Goal: Task Accomplishment & Management: Complete application form

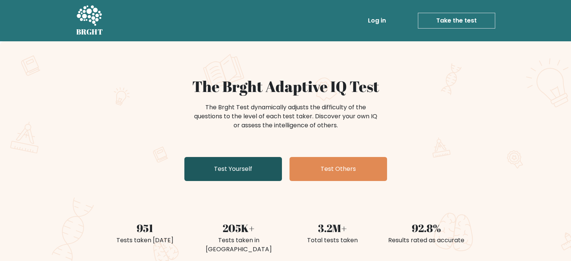
click at [267, 171] on link "Test Yourself" at bounding box center [233, 169] width 98 height 24
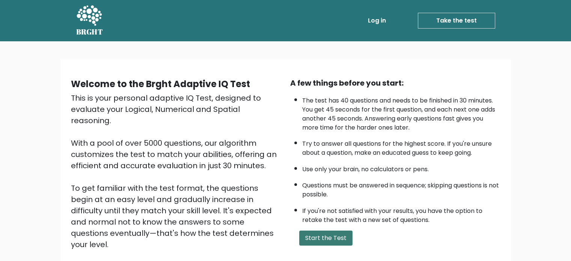
click at [324, 241] on button "Start the Test" at bounding box center [325, 237] width 53 height 15
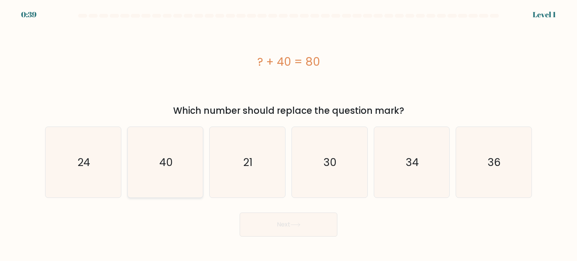
click at [155, 171] on icon "40" at bounding box center [165, 162] width 71 height 71
click at [288, 134] on input "b. 40" at bounding box center [288, 133] width 0 height 4
radio input "true"
click at [287, 225] on button "Next" at bounding box center [288, 224] width 98 height 24
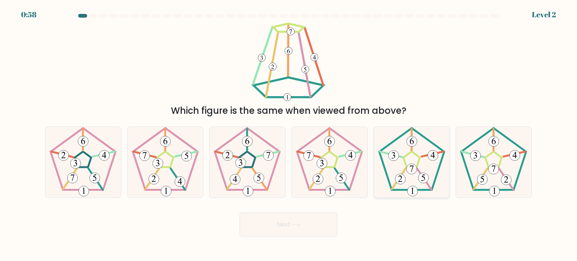
click at [413, 157] on icon at bounding box center [411, 162] width 71 height 71
click at [289, 134] on input "e." at bounding box center [288, 133] width 0 height 4
radio input "true"
click at [292, 221] on button "Next" at bounding box center [288, 224] width 98 height 24
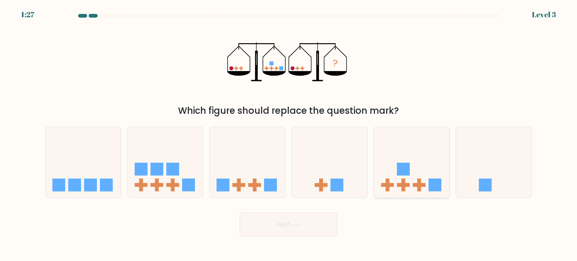
click at [398, 171] on rect at bounding box center [402, 169] width 13 height 13
click at [289, 134] on input "e." at bounding box center [288, 133] width 0 height 4
radio input "true"
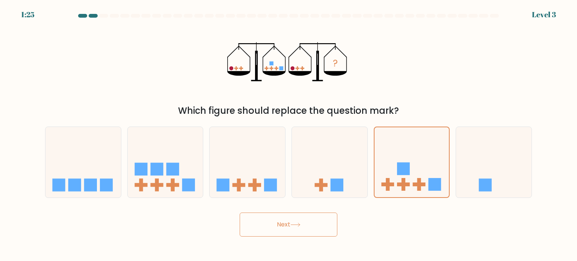
click at [290, 225] on button "Next" at bounding box center [288, 224] width 98 height 24
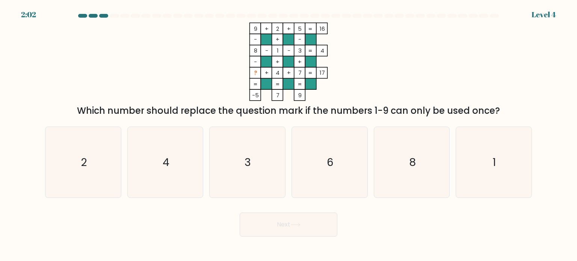
drag, startPoint x: 257, startPoint y: 72, endPoint x: 248, endPoint y: 72, distance: 9.4
click at [248, 72] on icon "9 + 2 + 5 16 - + - 8 - 1 - 3 4 - + + ? + 4 + 7 = 17 = = = = -5 7 9 =" at bounding box center [288, 62] width 225 height 78
click at [342, 161] on icon "6" at bounding box center [329, 162] width 71 height 71
click at [289, 134] on input "d. 6" at bounding box center [288, 133] width 0 height 4
radio input "true"
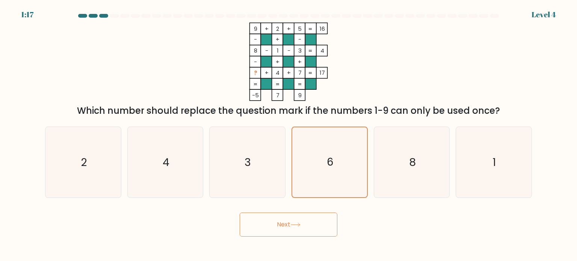
click at [311, 216] on button "Next" at bounding box center [288, 224] width 98 height 24
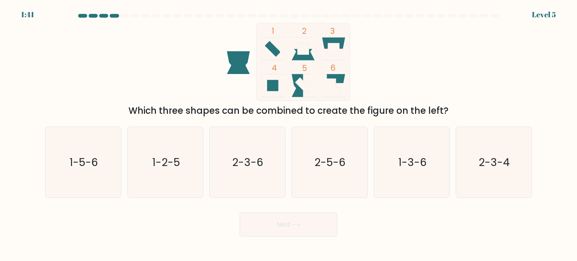
click at [334, 44] on rect at bounding box center [333, 48] width 11 height 11
drag, startPoint x: 271, startPoint y: 47, endPoint x: 249, endPoint y: 63, distance: 26.6
click at [249, 63] on icon "1 2 3 4 5 6" at bounding box center [288, 62] width 202 height 78
click at [375, 74] on icon "1 2 3 4 5 6" at bounding box center [288, 62] width 202 height 78
click at [420, 156] on text "1-3-6" at bounding box center [412, 161] width 29 height 15
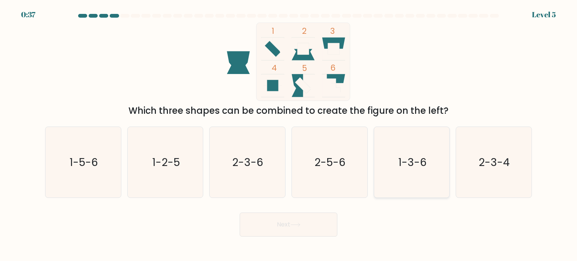
click at [289, 134] on input "e. 1-3-6" at bounding box center [288, 133] width 0 height 4
radio input "true"
click at [292, 223] on icon at bounding box center [295, 225] width 10 height 4
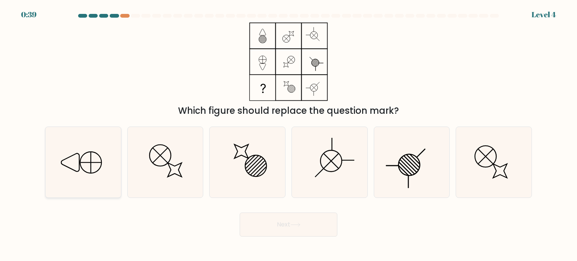
click at [67, 164] on icon at bounding box center [83, 162] width 71 height 71
click at [288, 134] on input "a." at bounding box center [288, 133] width 0 height 4
radio input "true"
click at [298, 229] on button "Next" at bounding box center [288, 224] width 98 height 24
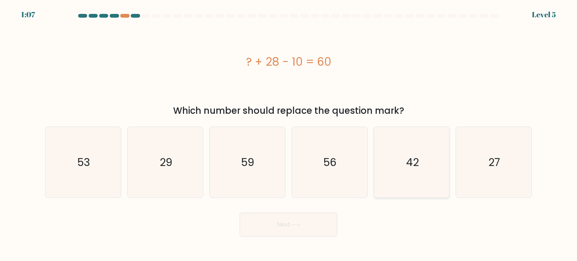
click at [411, 161] on text "42" at bounding box center [412, 161] width 13 height 15
click at [289, 134] on input "e. 42" at bounding box center [288, 133] width 0 height 4
radio input "true"
click at [287, 226] on button "Next" at bounding box center [288, 224] width 98 height 24
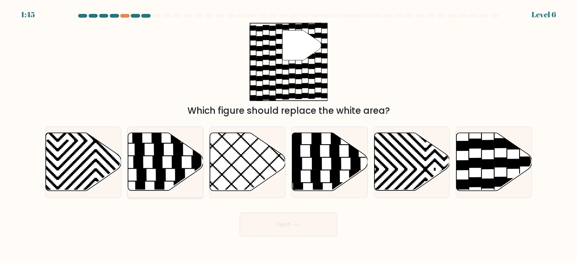
click at [131, 174] on icon at bounding box center [165, 162] width 75 height 58
click at [288, 134] on input "b." at bounding box center [288, 133] width 0 height 4
radio input "true"
click at [291, 222] on button "Next" at bounding box center [288, 224] width 98 height 24
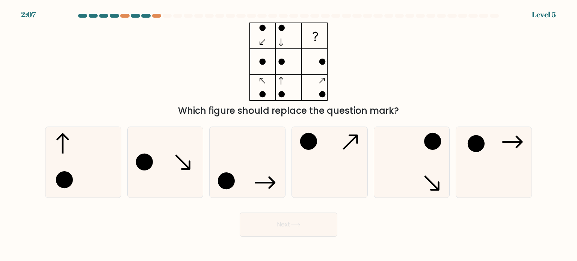
click at [373, 232] on div "Next" at bounding box center [288, 222] width 495 height 30
click at [386, 50] on div "Which figure should replace the question mark?" at bounding box center [288, 70] width 495 height 95
click at [424, 184] on icon at bounding box center [411, 162] width 71 height 71
click at [289, 134] on input "e." at bounding box center [288, 133] width 0 height 4
radio input "true"
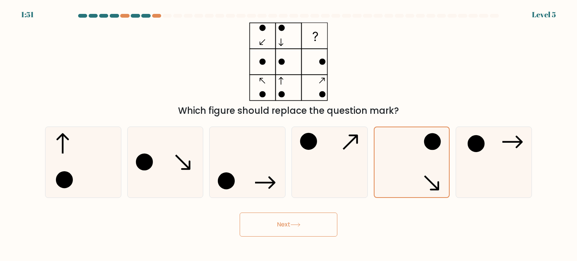
click at [308, 217] on button "Next" at bounding box center [288, 224] width 98 height 24
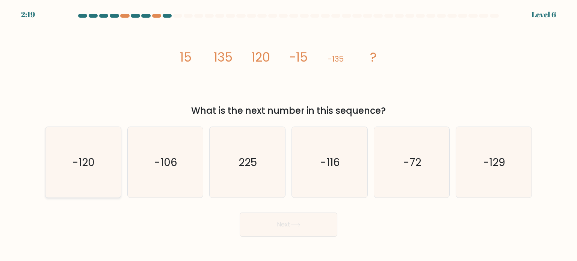
click at [111, 176] on icon "-120" at bounding box center [83, 162] width 71 height 71
click at [288, 134] on input "a. -120" at bounding box center [288, 133] width 0 height 4
radio input "true"
click at [292, 228] on button "Next" at bounding box center [288, 224] width 98 height 24
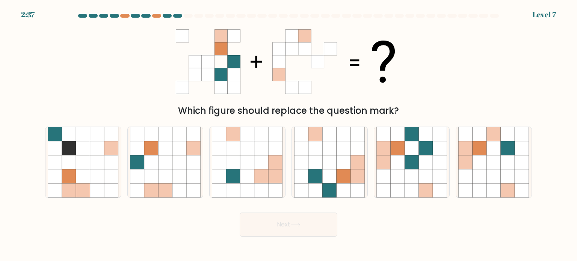
drag, startPoint x: 290, startPoint y: 66, endPoint x: 188, endPoint y: 56, distance: 102.6
click at [188, 56] on 1 at bounding box center [285, 62] width 219 height 64
click at [417, 69] on div "Which figure should replace the question mark?" at bounding box center [288, 70] width 495 height 95
click at [401, 154] on icon at bounding box center [397, 148] width 14 height 14
click at [289, 134] on input "e." at bounding box center [288, 133] width 0 height 4
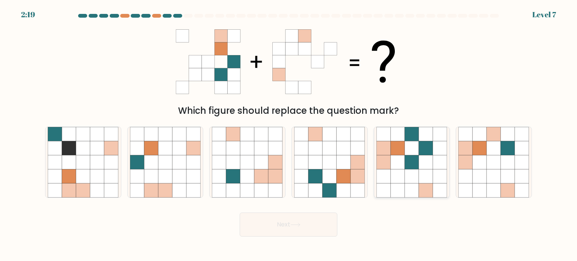
radio input "true"
click at [473, 177] on icon at bounding box center [479, 176] width 14 height 14
click at [289, 134] on input "f." at bounding box center [288, 133] width 0 height 4
radio input "true"
click at [505, 153] on icon at bounding box center [507, 148] width 14 height 14
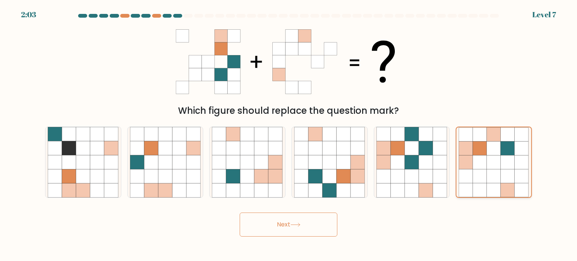
click at [289, 134] on input "f." at bounding box center [288, 133] width 0 height 4
click at [322, 237] on body "2:02 Level 7" at bounding box center [288, 130] width 577 height 261
click at [311, 229] on button "Next" at bounding box center [288, 224] width 98 height 24
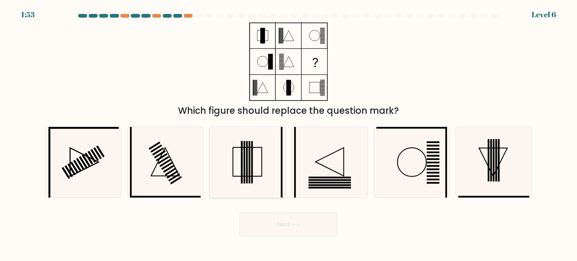
click at [256, 174] on icon at bounding box center [247, 162] width 71 height 71
click at [288, 134] on input "c." at bounding box center [288, 133] width 0 height 4
radio input "true"
click at [315, 219] on button "Next" at bounding box center [288, 224] width 98 height 24
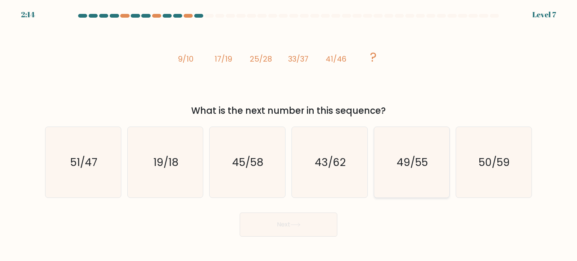
click at [402, 162] on text "49/55" at bounding box center [411, 161] width 31 height 15
click at [289, 134] on input "e. 49/55" at bounding box center [288, 133] width 0 height 4
radio input "true"
click at [286, 220] on button "Next" at bounding box center [288, 224] width 98 height 24
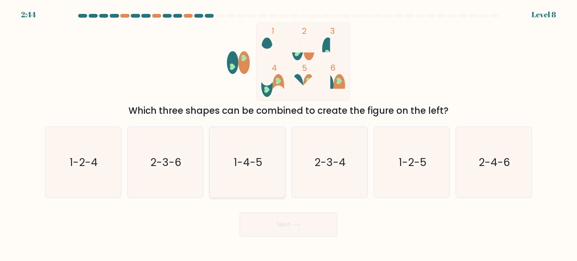
click at [255, 159] on text "1-4-5" at bounding box center [248, 161] width 29 height 15
click at [288, 134] on input "c. 1-4-5" at bounding box center [288, 133] width 0 height 4
radio input "true"
click at [300, 226] on icon at bounding box center [295, 225] width 10 height 4
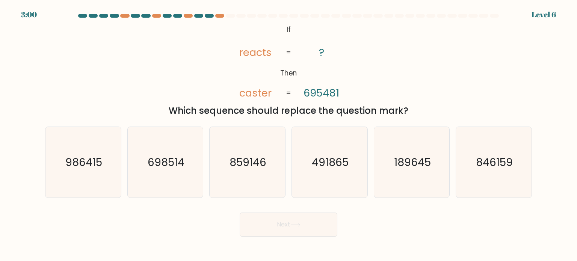
click at [257, 47] on tspan "reacts" at bounding box center [255, 52] width 32 height 14
copy tspan "reacts"
click at [254, 98] on tspan "caster" at bounding box center [255, 93] width 32 height 14
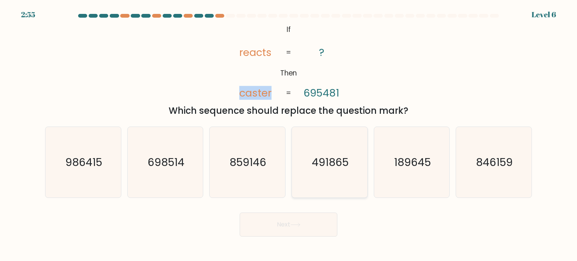
copy tspan "caster"
click at [315, 94] on tspan "695481" at bounding box center [322, 93] width 36 height 14
copy tspan "695481"
click at [440, 189] on icon "189645" at bounding box center [411, 162] width 71 height 71
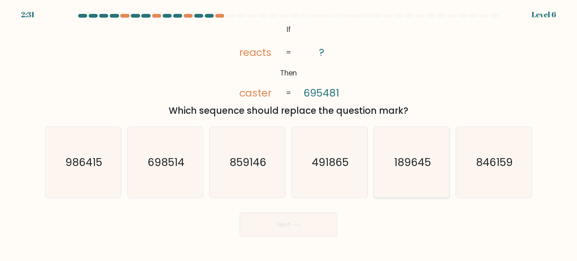
click at [289, 134] on input "e. 189645" at bounding box center [288, 133] width 0 height 4
radio input "true"
click at [294, 220] on button "Next" at bounding box center [288, 224] width 98 height 24
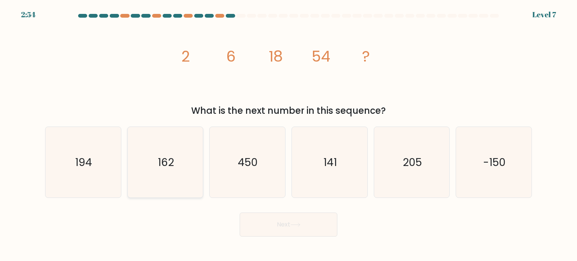
click at [171, 150] on icon "162" at bounding box center [165, 162] width 71 height 71
click at [288, 134] on input "b. 162" at bounding box center [288, 133] width 0 height 4
radio input "true"
click at [281, 227] on button "Next" at bounding box center [288, 224] width 98 height 24
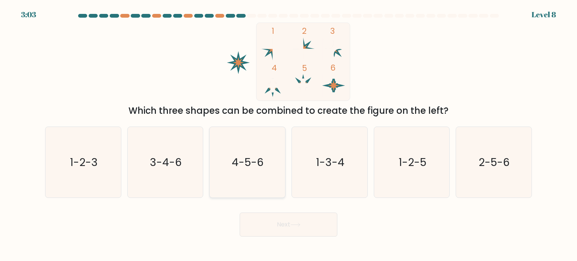
click at [245, 176] on icon "4-5-6" at bounding box center [247, 162] width 71 height 71
click at [288, 134] on input "c. 4-5-6" at bounding box center [288, 133] width 0 height 4
radio input "true"
click at [295, 222] on button "Next" at bounding box center [288, 224] width 98 height 24
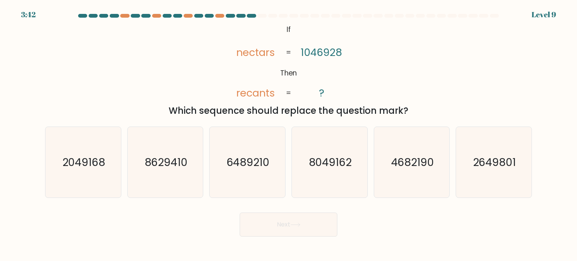
click at [255, 52] on tspan "nectars" at bounding box center [255, 52] width 39 height 14
copy tspan "nectars"
click at [216, 82] on div "@import url('https://fonts.googleapis.com/css?family=Abril+Fatface:400,100,100i…" at bounding box center [288, 70] width 495 height 95
click at [241, 91] on tspan "recants" at bounding box center [255, 93] width 39 height 14
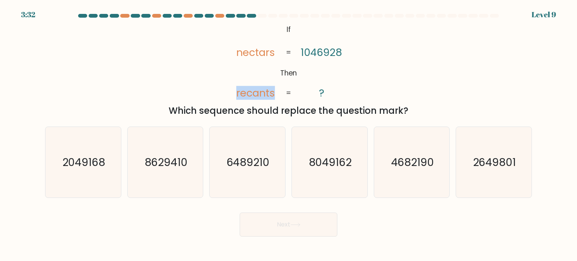
click at [241, 91] on tspan "recants" at bounding box center [255, 93] width 39 height 14
copy tspan "recants"
click at [302, 49] on tspan "1046928" at bounding box center [322, 52] width 42 height 14
copy tspan "1046928"
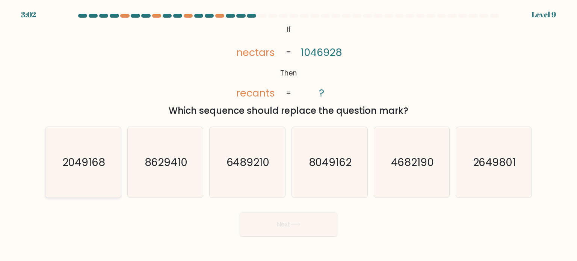
click at [92, 166] on text "2049168" at bounding box center [83, 161] width 43 height 15
click at [288, 134] on input "a. 2049168" at bounding box center [288, 133] width 0 height 4
radio input "true"
click at [311, 225] on button "Next" at bounding box center [288, 224] width 98 height 24
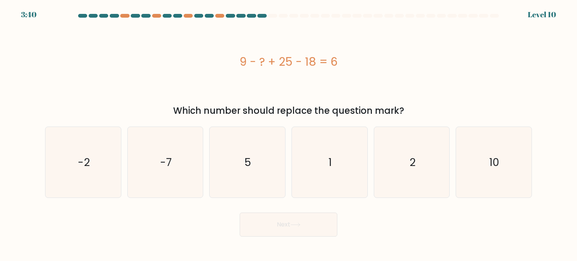
drag, startPoint x: 236, startPoint y: 63, endPoint x: 342, endPoint y: 62, distance: 105.9
click at [342, 62] on div "9 - ? + 25 - 18 = 6" at bounding box center [288, 61] width 486 height 17
copy div "9 - ? + 25 - 18 = 6"
drag, startPoint x: 499, startPoint y: 169, endPoint x: 422, endPoint y: 188, distance: 79.4
click at [499, 168] on text "10" at bounding box center [494, 161] width 10 height 15
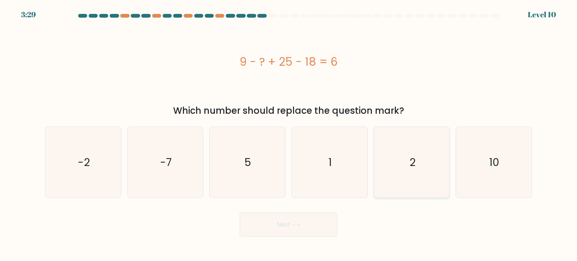
click at [289, 134] on input "f. 10" at bounding box center [288, 133] width 0 height 4
radio input "true"
click at [303, 231] on button "Next" at bounding box center [288, 224] width 98 height 24
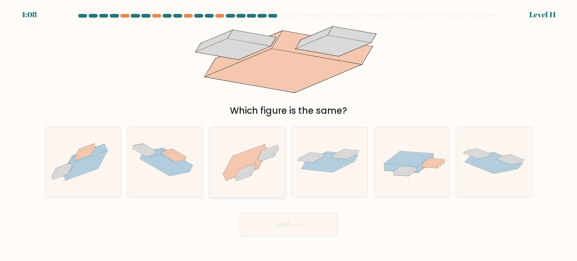
drag, startPoint x: 258, startPoint y: 166, endPoint x: 261, endPoint y: 172, distance: 6.4
click at [258, 166] on icon at bounding box center [261, 156] width 12 height 24
click at [288, 134] on input "c." at bounding box center [288, 133] width 0 height 4
radio input "true"
click at [290, 220] on button "Next" at bounding box center [288, 224] width 98 height 24
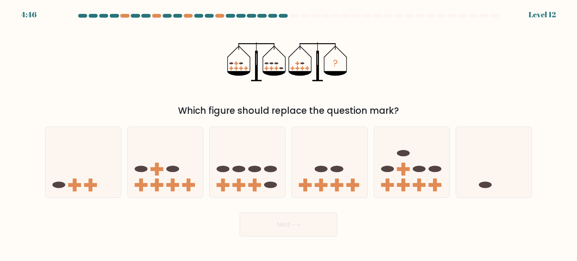
click at [242, 66] on icon "?" at bounding box center [288, 62] width 122 height 78
click at [270, 61] on icon "?" at bounding box center [288, 62] width 122 height 78
click at [249, 64] on icon "?" at bounding box center [288, 62] width 122 height 78
click at [270, 65] on icon "?" at bounding box center [288, 62] width 122 height 78
click at [237, 181] on rect at bounding box center [239, 184] width 4 height 13
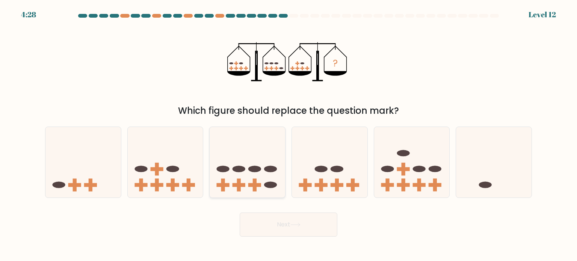
click at [288, 134] on input "c." at bounding box center [288, 133] width 0 height 4
radio input "true"
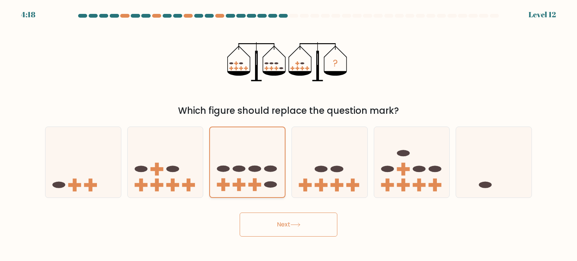
click at [226, 179] on icon at bounding box center [247, 162] width 75 height 62
click at [288, 134] on input "c." at bounding box center [288, 133] width 0 height 4
click at [288, 226] on button "Next" at bounding box center [288, 224] width 98 height 24
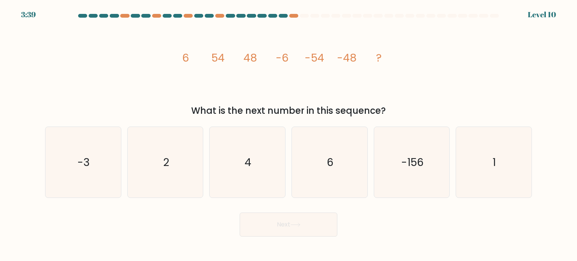
click at [251, 57] on tspan "48" at bounding box center [250, 57] width 14 height 15
click at [248, 59] on tspan "48" at bounding box center [250, 57] width 14 height 15
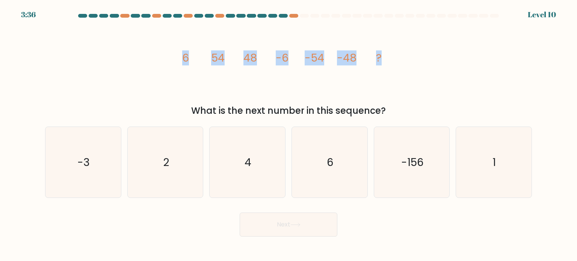
drag, startPoint x: 384, startPoint y: 59, endPoint x: 178, endPoint y: 63, distance: 206.9
click at [178, 63] on icon "image/svg+xml 6 54 48 -6 -54 -48 ?" at bounding box center [288, 62] width 225 height 78
copy g "6 54 48 -6 -54 -48 ?"
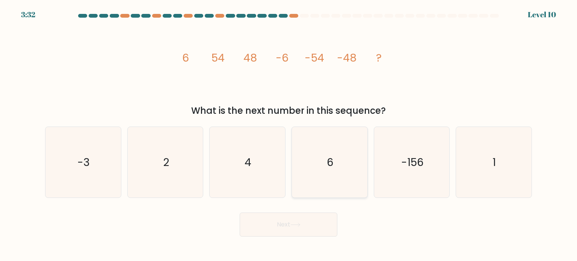
click at [329, 160] on text "6" at bounding box center [330, 161] width 7 height 15
click at [289, 134] on input "d. 6" at bounding box center [288, 133] width 0 height 4
radio input "true"
click at [302, 228] on button "Next" at bounding box center [288, 224] width 98 height 24
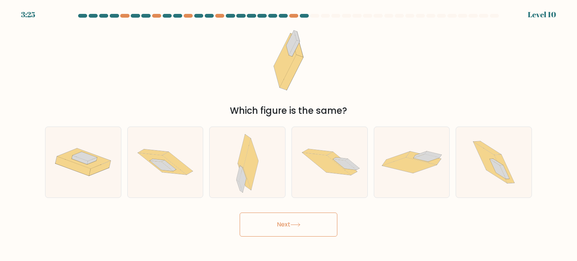
click at [302, 228] on button "Next" at bounding box center [288, 224] width 98 height 24
click at [424, 235] on div "Next" at bounding box center [288, 222] width 495 height 30
click at [505, 166] on icon at bounding box center [504, 168] width 20 height 29
click at [289, 134] on input "f." at bounding box center [288, 133] width 0 height 4
radio input "true"
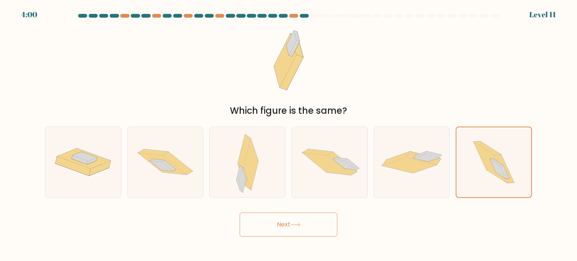
click at [282, 227] on button "Next" at bounding box center [288, 224] width 98 height 24
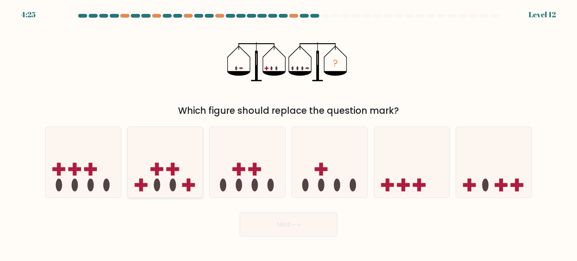
click at [170, 179] on icon at bounding box center [165, 162] width 75 height 62
click at [288, 134] on input "b." at bounding box center [288, 133] width 0 height 4
radio input "true"
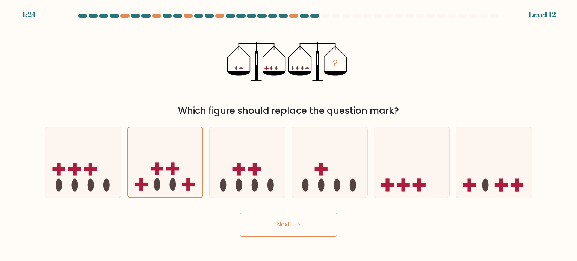
click at [300, 226] on icon at bounding box center [295, 225] width 10 height 4
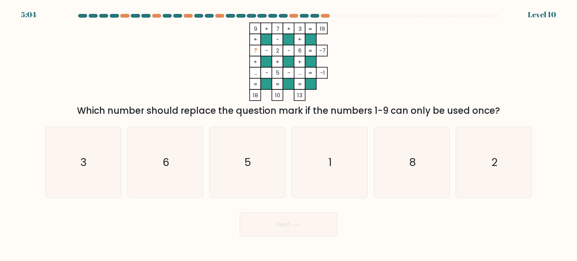
click at [254, 51] on tspan "?" at bounding box center [255, 51] width 3 height 8
click at [428, 177] on icon "8" at bounding box center [411, 162] width 71 height 71
click at [289, 134] on input "e. 8" at bounding box center [288, 133] width 0 height 4
radio input "true"
click at [284, 223] on button "Next" at bounding box center [288, 224] width 98 height 24
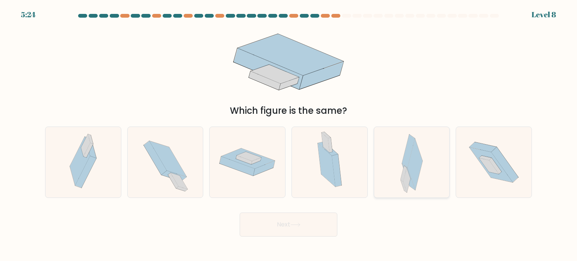
click at [409, 172] on icon at bounding box center [415, 164] width 15 height 51
click at [289, 134] on input "e." at bounding box center [288, 133] width 0 height 4
radio input "true"
click at [286, 222] on button "Next" at bounding box center [288, 224] width 98 height 24
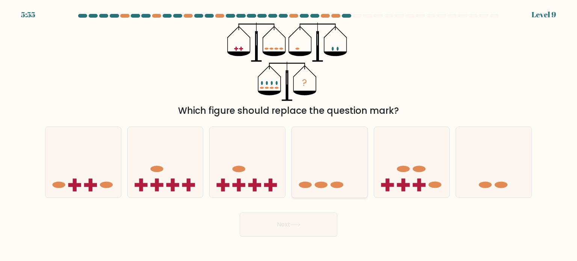
click at [325, 180] on icon at bounding box center [329, 162] width 75 height 62
click at [289, 134] on input "d." at bounding box center [288, 133] width 0 height 4
radio input "true"
click at [298, 232] on button "Next" at bounding box center [288, 224] width 98 height 24
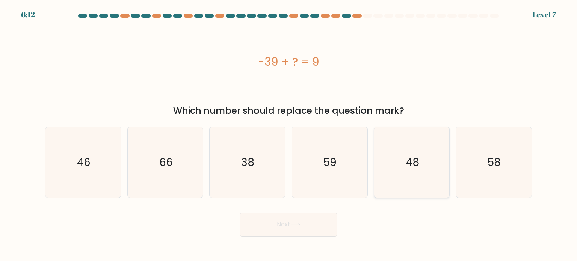
click at [410, 156] on text "48" at bounding box center [412, 161] width 14 height 15
click at [289, 134] on input "e. 48" at bounding box center [288, 133] width 0 height 4
radio input "true"
click at [290, 221] on button "Next" at bounding box center [288, 224] width 98 height 24
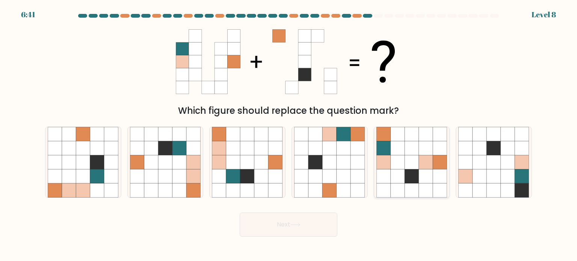
click at [396, 166] on icon at bounding box center [397, 162] width 14 height 14
click at [289, 134] on input "e." at bounding box center [288, 133] width 0 height 4
radio input "true"
click at [301, 235] on button "Next" at bounding box center [288, 224] width 98 height 24
click at [301, 231] on button "Next" at bounding box center [288, 224] width 98 height 24
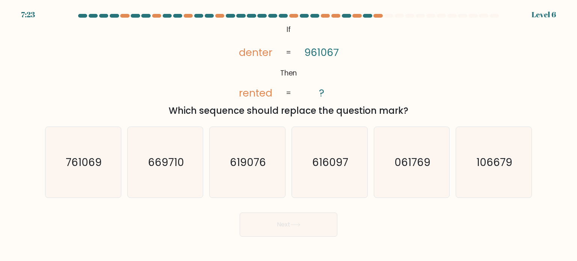
click at [254, 57] on tspan "denter" at bounding box center [254, 52] width 33 height 14
copy tspan "denter"
click at [328, 61] on icon "@import url('https://fonts.googleapis.com/css?family=Abril+Fatface:400,100,100i…" at bounding box center [288, 62] width 127 height 78
click at [318, 54] on tspan "961067" at bounding box center [321, 52] width 35 height 14
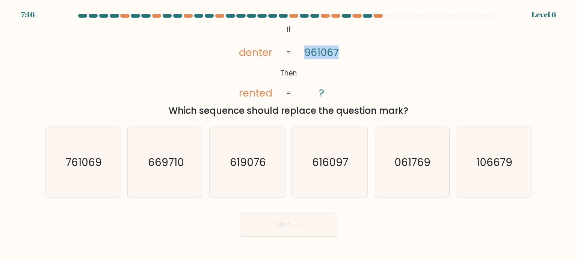
click at [318, 54] on tspan "961067" at bounding box center [321, 52] width 35 height 14
copy tspan "961067"
click at [247, 89] on tspan "rented" at bounding box center [254, 93] width 33 height 14
click at [71, 211] on div "Next" at bounding box center [288, 222] width 495 height 30
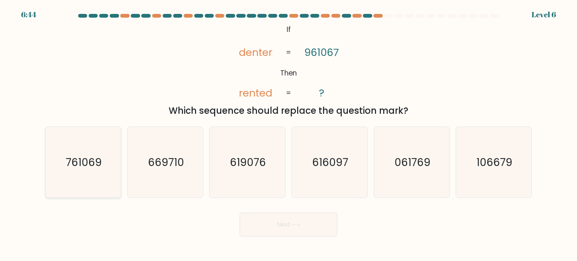
click at [77, 172] on icon "761069" at bounding box center [83, 162] width 71 height 71
click at [288, 134] on input "a. 761069" at bounding box center [288, 133] width 0 height 4
radio input "true"
click at [287, 228] on button "Next" at bounding box center [288, 224] width 98 height 24
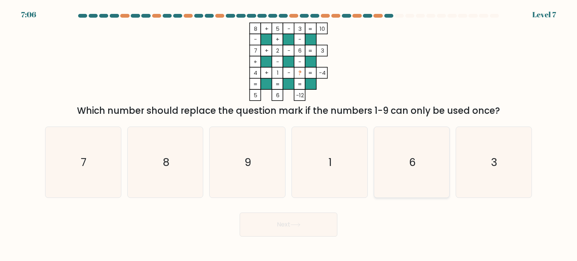
click at [408, 166] on icon "6" at bounding box center [411, 162] width 71 height 71
click at [289, 134] on input "e. 6" at bounding box center [288, 133] width 0 height 4
radio input "true"
click at [283, 235] on button "Next" at bounding box center [288, 224] width 98 height 24
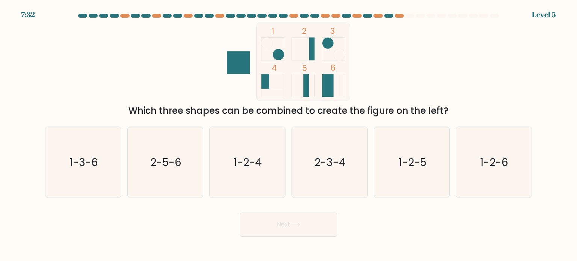
click at [329, 88] on rect at bounding box center [333, 85] width 23 height 23
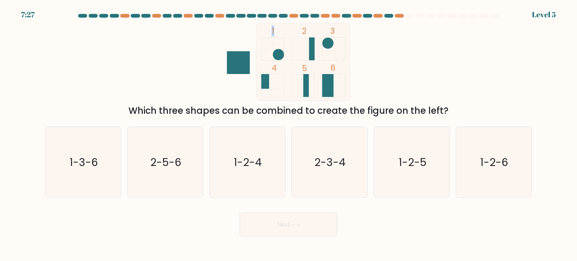
click at [329, 88] on rect at bounding box center [333, 85] width 23 height 23
click at [183, 164] on icon "2-5-6" at bounding box center [165, 162] width 71 height 71
click at [288, 134] on input "b. 2-5-6" at bounding box center [288, 133] width 0 height 4
radio input "true"
click at [281, 228] on button "Next" at bounding box center [288, 224] width 98 height 24
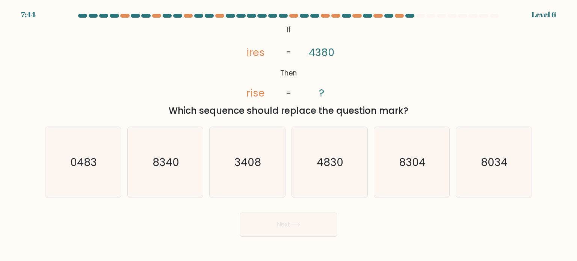
click at [254, 54] on tspan "ires" at bounding box center [255, 52] width 18 height 14
click at [353, 160] on icon "4830" at bounding box center [329, 162] width 71 height 71
click at [289, 134] on input "d. 4830" at bounding box center [288, 133] width 0 height 4
radio input "true"
click at [271, 231] on button "Next" at bounding box center [288, 224] width 98 height 24
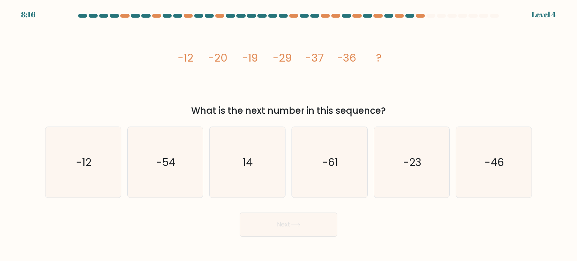
click at [280, 60] on tspan "-29" at bounding box center [282, 57] width 19 height 15
click at [274, 79] on icon "image/svg+xml -12 -20 -19 -29 -37 -36 ?" at bounding box center [288, 62] width 225 height 78
click at [360, 84] on icon "image/svg+xml -12 -20 -19 -29 -37 -36 ?" at bounding box center [288, 62] width 225 height 78
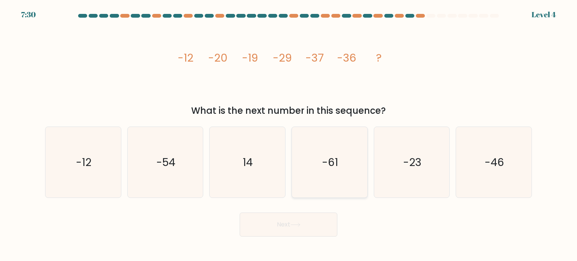
drag, startPoint x: 333, startPoint y: 160, endPoint x: 324, endPoint y: 179, distance: 20.7
click at [333, 160] on text "-61" at bounding box center [330, 161] width 16 height 15
click at [289, 134] on input "d. -61" at bounding box center [288, 133] width 0 height 4
radio input "true"
click at [300, 224] on icon at bounding box center [295, 225] width 10 height 4
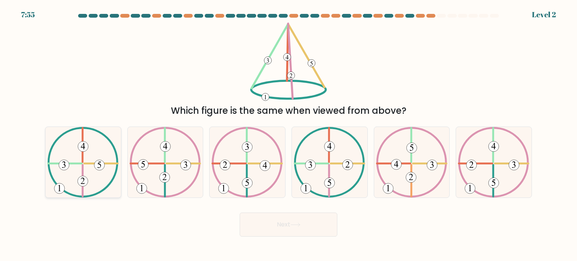
click at [96, 171] on icon at bounding box center [82, 162] width 71 height 71
click at [288, 134] on input "a." at bounding box center [288, 133] width 0 height 4
radio input "true"
click at [288, 222] on button "Next" at bounding box center [288, 224] width 98 height 24
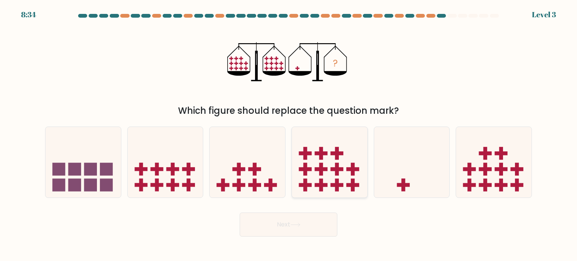
click at [337, 174] on rect at bounding box center [337, 169] width 4 height 13
click at [289, 134] on input "d." at bounding box center [288, 133] width 0 height 4
radio input "true"
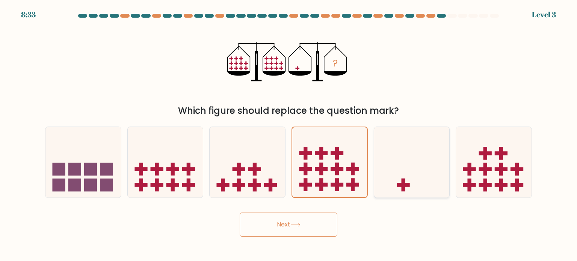
click at [411, 182] on icon at bounding box center [411, 162] width 75 height 62
click at [289, 134] on input "e." at bounding box center [288, 133] width 0 height 4
radio input "true"
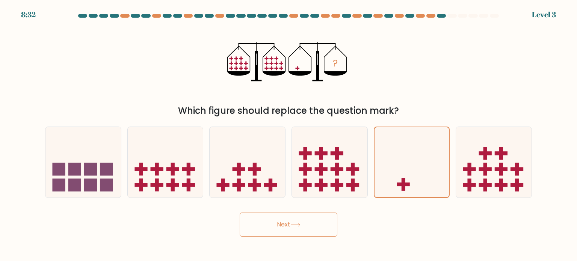
click at [304, 227] on button "Next" at bounding box center [288, 224] width 98 height 24
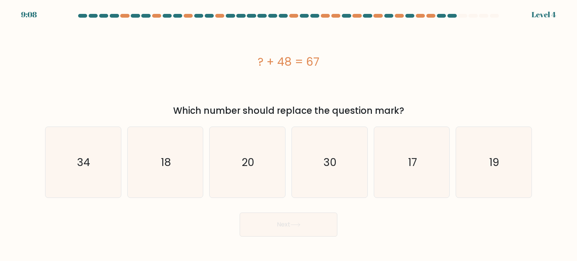
click at [107, 90] on div "? + 48 = 67" at bounding box center [288, 62] width 486 height 78
drag, startPoint x: 485, startPoint y: 166, endPoint x: 471, endPoint y: 169, distance: 15.1
click at [485, 166] on icon "19" at bounding box center [493, 162] width 71 height 71
click at [289, 134] on input "f. 19" at bounding box center [288, 133] width 0 height 4
radio input "true"
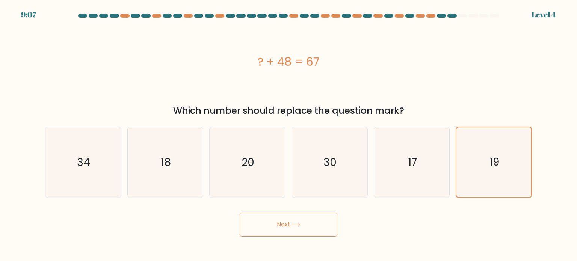
click at [272, 214] on button "Next" at bounding box center [288, 224] width 98 height 24
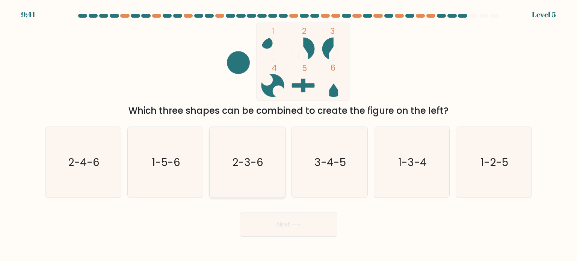
click at [244, 162] on text "2-3-6" at bounding box center [247, 161] width 31 height 15
click at [288, 134] on input "c. 2-3-6" at bounding box center [288, 133] width 0 height 4
radio input "true"
click at [295, 223] on icon at bounding box center [295, 225] width 10 height 4
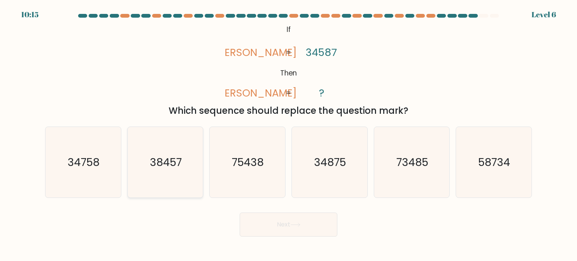
click at [167, 176] on icon "38457" at bounding box center [165, 162] width 71 height 71
click at [288, 134] on input "b. 38457" at bounding box center [288, 133] width 0 height 4
radio input "true"
click at [304, 223] on button "Next" at bounding box center [288, 224] width 98 height 24
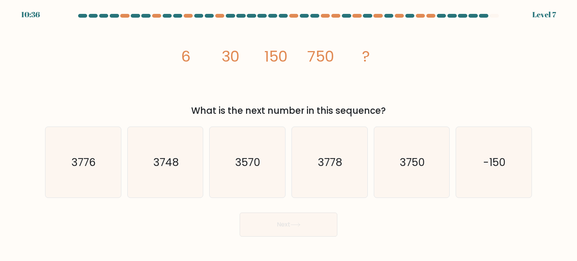
drag, startPoint x: 109, startPoint y: 70, endPoint x: 133, endPoint y: 65, distance: 24.9
click at [109, 70] on div "image/svg+xml 6 30 150 750 ? What is the next number in this sequence?" at bounding box center [288, 70] width 495 height 95
click at [424, 155] on text "3750" at bounding box center [411, 161] width 25 height 15
click at [289, 134] on input "e. 3750" at bounding box center [288, 133] width 0 height 4
radio input "true"
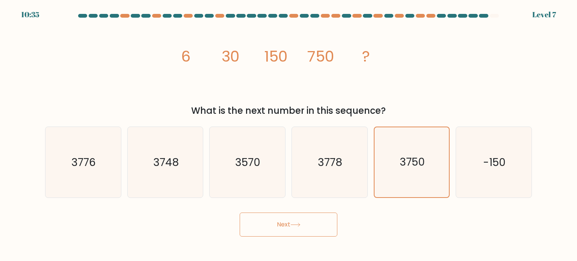
click at [264, 222] on button "Next" at bounding box center [288, 224] width 98 height 24
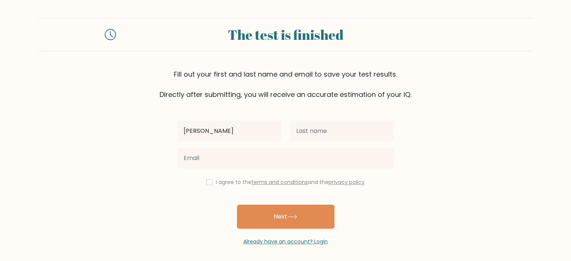
type input "[PERSON_NAME]"
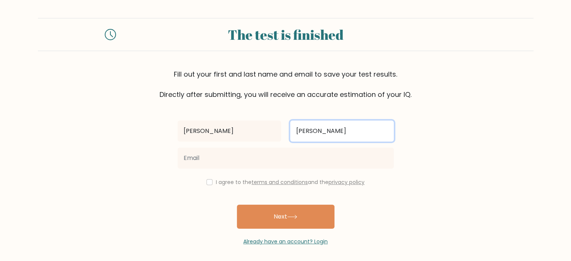
type input "Javier"
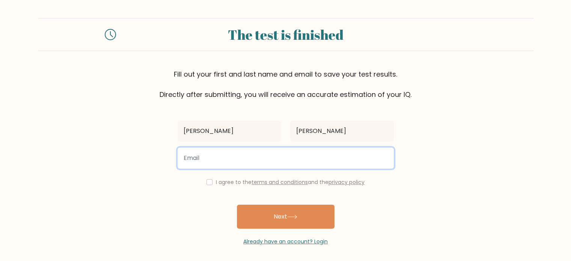
click at [197, 163] on input "email" at bounding box center [286, 158] width 216 height 21
type input "rhienejavier7@gmail.com"
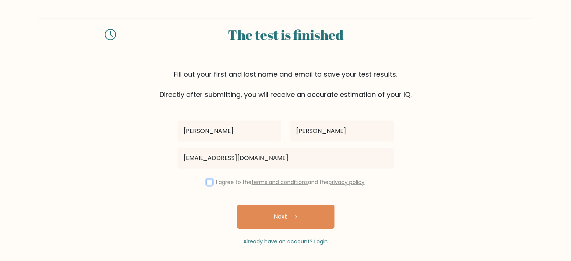
click at [206, 181] on input "checkbox" at bounding box center [209, 182] width 6 height 6
checkbox input "true"
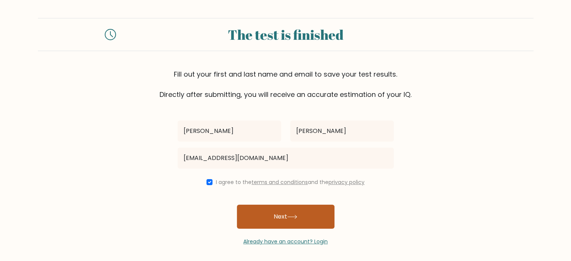
click at [283, 221] on button "Next" at bounding box center [286, 217] width 98 height 24
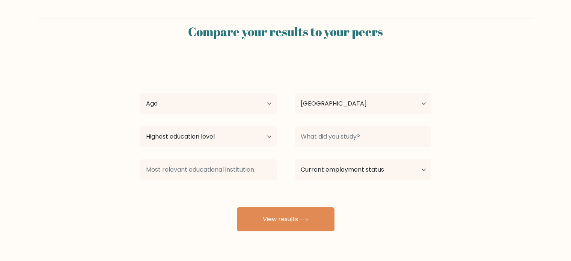
select select "PH"
click at [234, 99] on select "Age Under [DEMOGRAPHIC_DATA] [DEMOGRAPHIC_DATA] [DEMOGRAPHIC_DATA] [DEMOGRAPHIC…" at bounding box center [208, 103] width 137 height 21
select select "25_34"
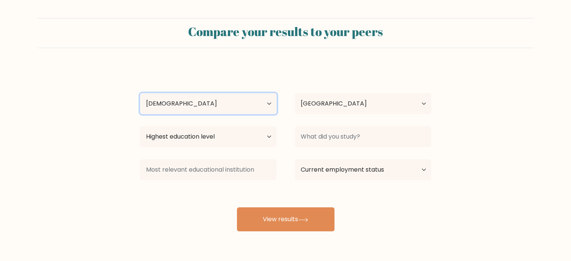
click at [140, 93] on select "Age Under [DEMOGRAPHIC_DATA] [DEMOGRAPHIC_DATA] [DEMOGRAPHIC_DATA] [DEMOGRAPHIC…" at bounding box center [208, 103] width 137 height 21
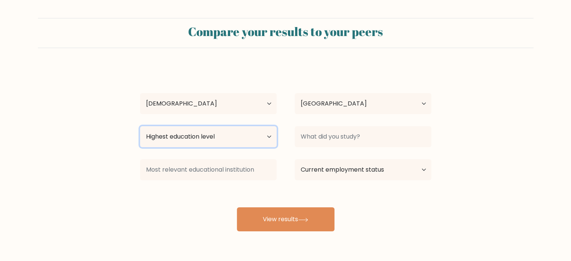
click at [227, 136] on select "Highest education level No schooling Primary Lower Secondary Upper Secondary Oc…" at bounding box center [208, 136] width 137 height 21
select select "bachelors_degree"
click at [140, 126] on select "Highest education level No schooling Primary Lower Secondary Upper Secondary Oc…" at bounding box center [208, 136] width 137 height 21
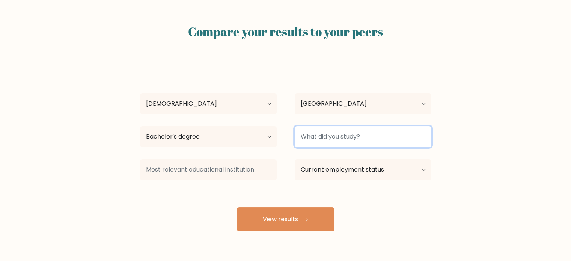
click at [360, 133] on input at bounding box center [363, 136] width 137 height 21
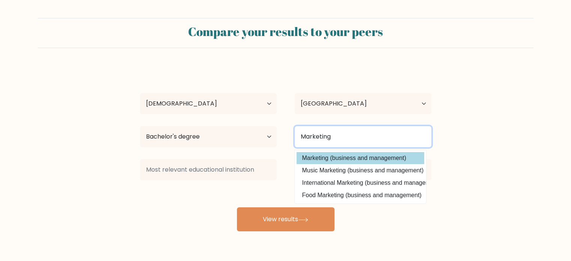
type input "Marketing"
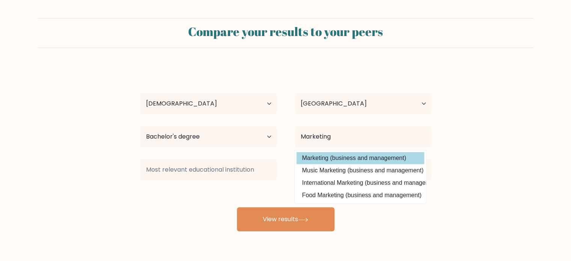
click at [377, 157] on div "[PERSON_NAME] Age Under [DEMOGRAPHIC_DATA] [DEMOGRAPHIC_DATA] [DEMOGRAPHIC_DATA…" at bounding box center [286, 148] width 300 height 165
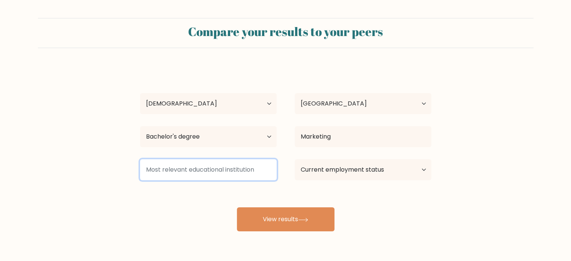
click at [224, 171] on input at bounding box center [208, 169] width 137 height 21
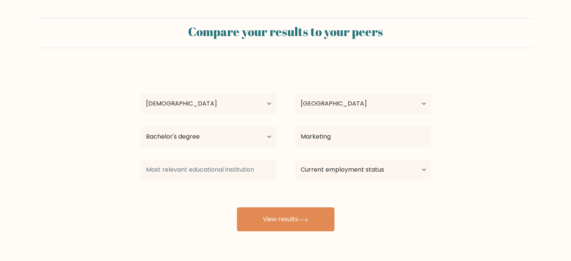
click at [153, 195] on div "[PERSON_NAME] Age Under [DEMOGRAPHIC_DATA] [DEMOGRAPHIC_DATA] [DEMOGRAPHIC_DATA…" at bounding box center [286, 148] width 300 height 165
click at [355, 172] on select "Current employment status Employed Student Retired Other / prefer not to answer" at bounding box center [363, 169] width 137 height 21
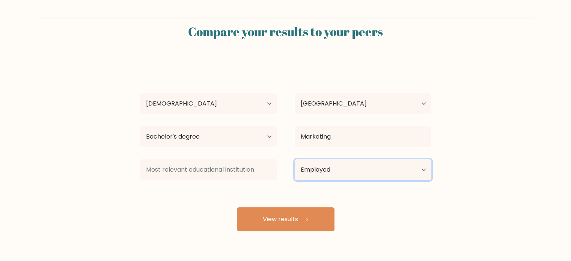
click at [295, 159] on select "Current employment status Employed Student Retired Other / prefer not to answer" at bounding box center [363, 169] width 137 height 21
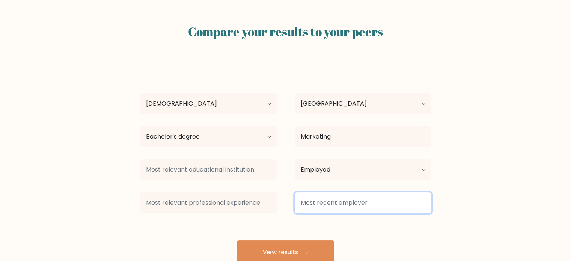
click at [314, 203] on input at bounding box center [363, 202] width 137 height 21
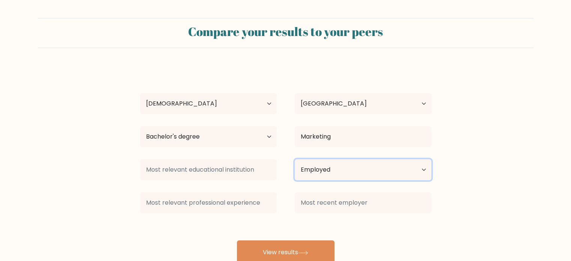
click at [332, 168] on select "Current employment status Employed Student Retired Other / prefer not to answer" at bounding box center [363, 169] width 137 height 21
click at [295, 159] on select "Current employment status Employed Student Retired Other / prefer not to answer" at bounding box center [363, 169] width 137 height 21
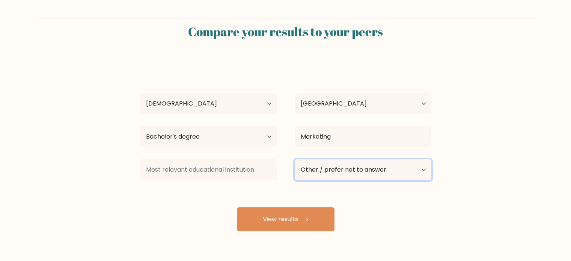
click at [327, 169] on select "Current employment status Employed Student Retired Other / prefer not to answer" at bounding box center [363, 169] width 137 height 21
select select "employed"
click at [295, 159] on select "Current employment status Employed Student Retired Other / prefer not to answer" at bounding box center [363, 169] width 137 height 21
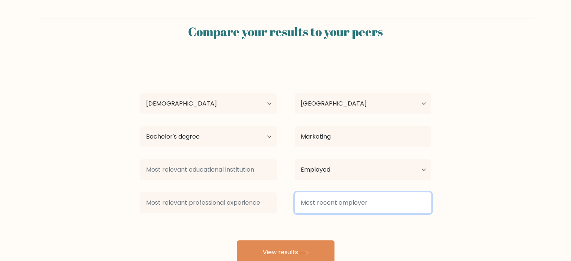
click at [313, 199] on input at bounding box center [363, 202] width 137 height 21
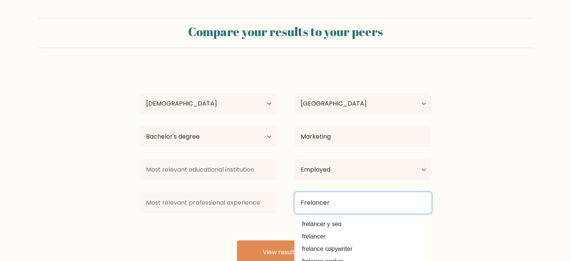
type input "Frelancer"
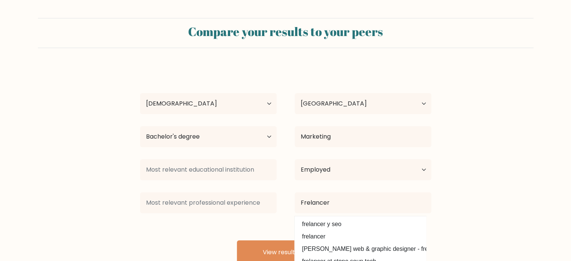
click at [464, 208] on form "Compare your results to your peers Lorrine Javier Age Under 18 years old 18-24 …" at bounding box center [285, 141] width 571 height 246
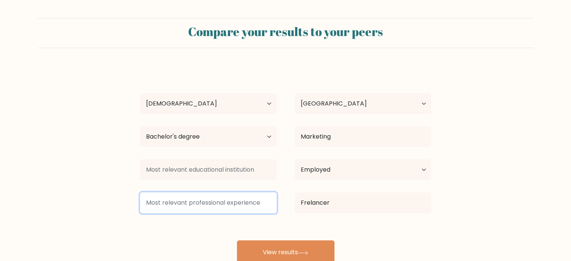
click at [210, 210] on input at bounding box center [208, 202] width 137 height 21
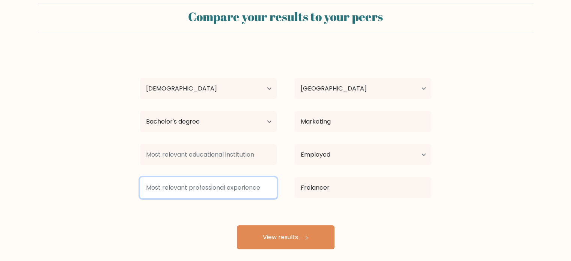
scroll to position [24, 0]
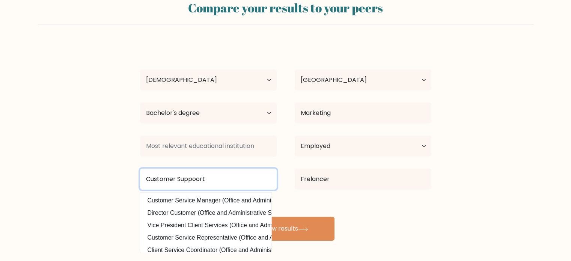
click at [199, 176] on input "Customer Suppoort" at bounding box center [208, 179] width 137 height 21
type input "Customer Support"
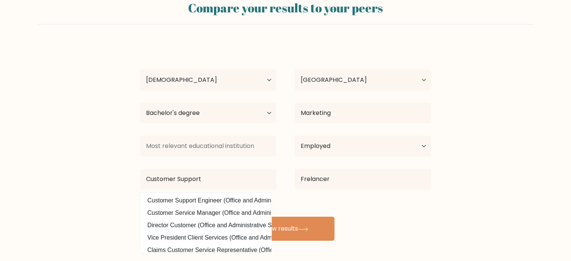
click at [63, 153] on form "Compare your results to your peers Lorrine Javier Age Under 18 years old 18-24 …" at bounding box center [285, 117] width 571 height 246
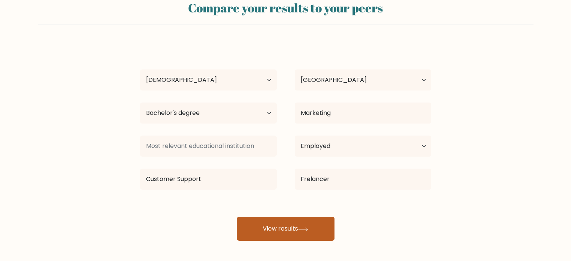
click at [252, 217] on button "View results" at bounding box center [286, 229] width 98 height 24
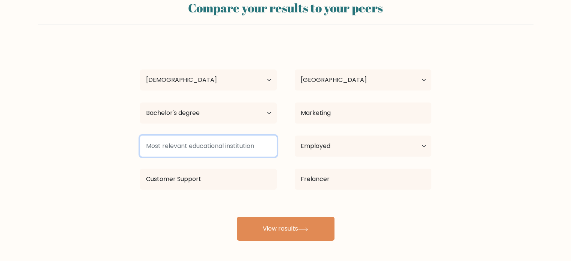
click at [198, 140] on input at bounding box center [208, 146] width 137 height 21
click at [231, 153] on input at bounding box center [208, 146] width 137 height 21
click at [230, 149] on input at bounding box center [208, 146] width 137 height 21
click at [181, 147] on input at bounding box center [208, 146] width 137 height 21
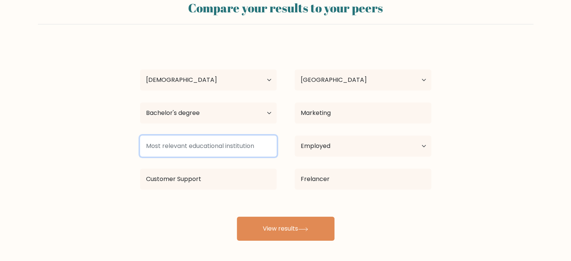
click at [181, 147] on input at bounding box center [208, 146] width 137 height 21
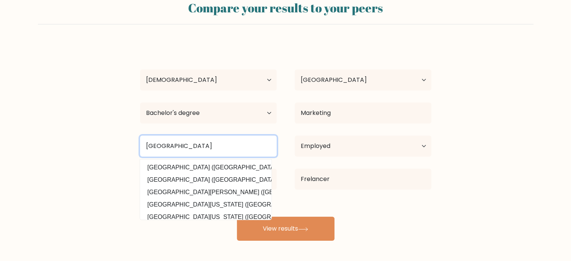
type input "University of Makati"
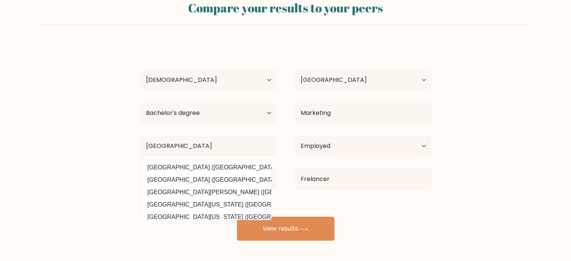
click at [84, 169] on form "Compare your results to your peers Lorrine Javier Age Under 18 years old 18-24 …" at bounding box center [285, 117] width 571 height 246
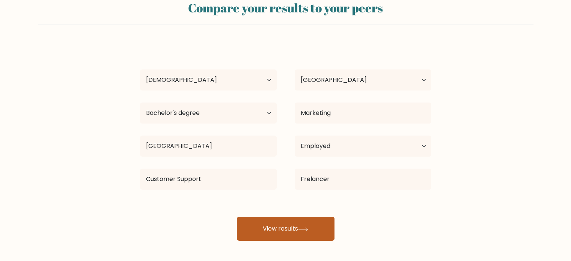
click at [270, 223] on button "View results" at bounding box center [286, 229] width 98 height 24
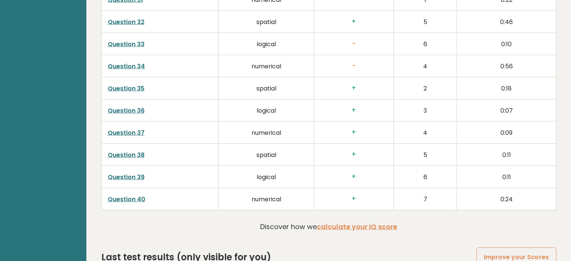
scroll to position [1930, 0]
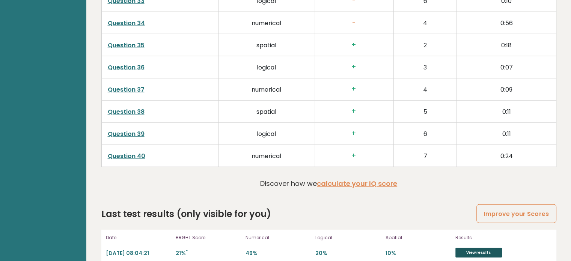
click at [481, 248] on link "View results" at bounding box center [478, 253] width 47 height 10
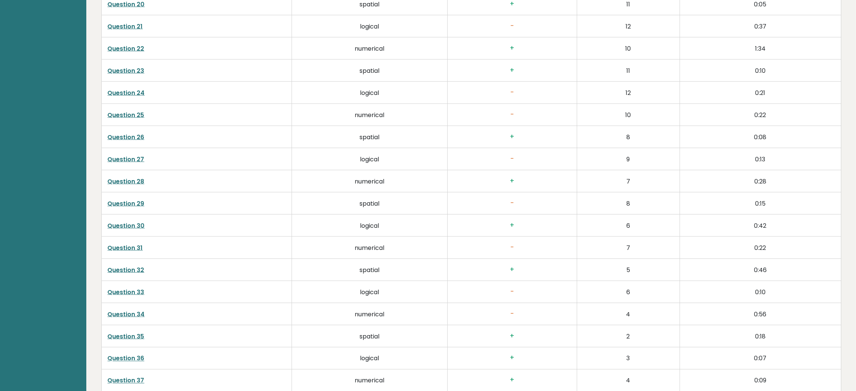
scroll to position [1956, 0]
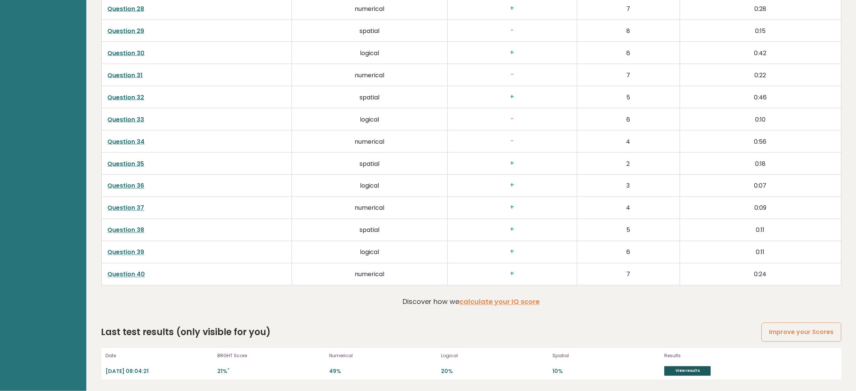
click at [571, 261] on link "View results" at bounding box center [687, 371] width 47 height 10
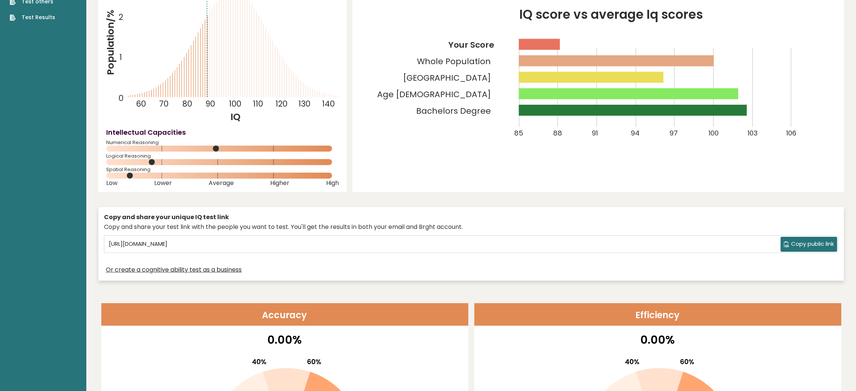
scroll to position [0, 0]
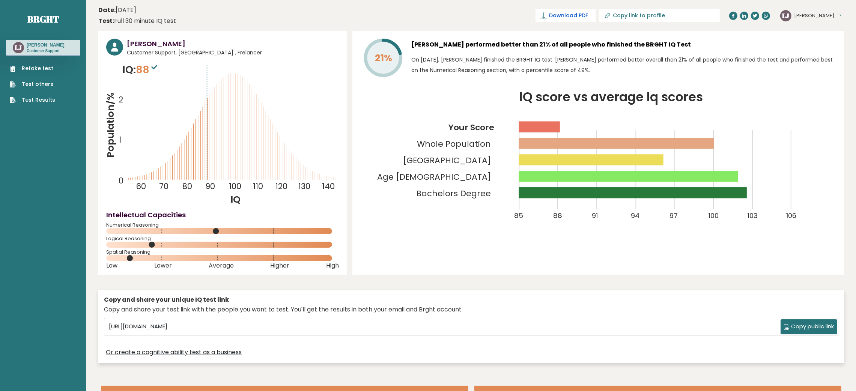
click at [571, 19] on span "Download PDF" at bounding box center [568, 16] width 39 height 8
click at [571, 15] on span "✓ Your PDF is downloaded..." at bounding box center [553, 15] width 85 height 13
click at [176, 222] on div "Intellectual Capacities Numerical Reasoning" at bounding box center [222, 223] width 233 height 26
click at [197, 101] on icon "Population/% IQ 0 1 2 60 70 80 90 100 110 120 130 140" at bounding box center [222, 134] width 233 height 144
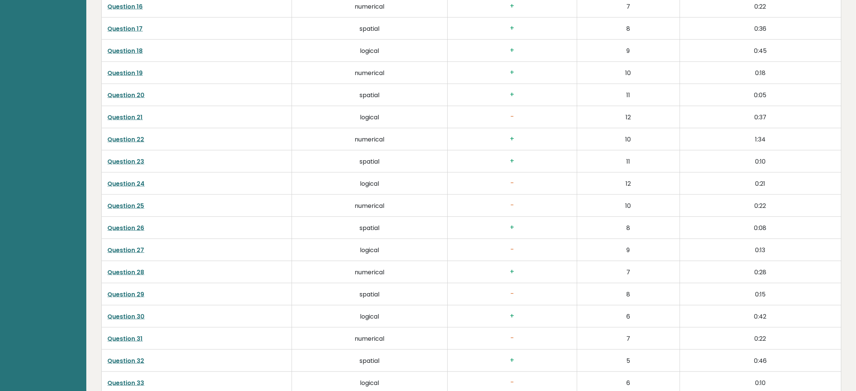
scroll to position [1956, 0]
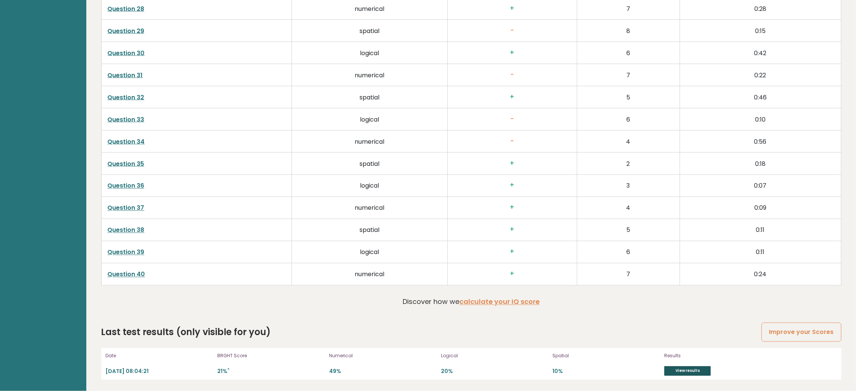
click at [571, 261] on link "View results" at bounding box center [687, 371] width 47 height 10
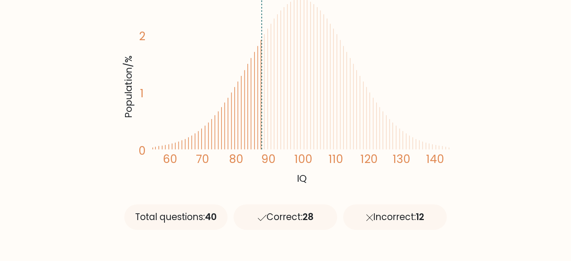
scroll to position [188, 0]
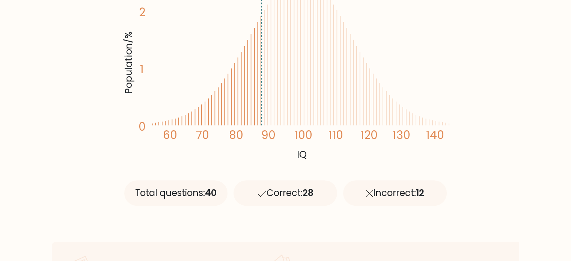
click at [301, 197] on div "Correct: 28" at bounding box center [285, 193] width 104 height 26
click at [331, 217] on div "Total questions: 40 Correct: 28 Incorrect: 12" at bounding box center [285, 190] width 329 height 68
click at [313, 193] on span "28" at bounding box center [308, 193] width 11 height 12
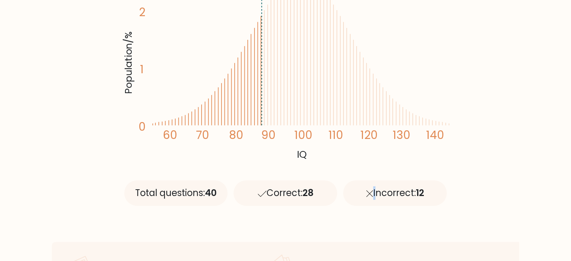
click at [313, 193] on span "28" at bounding box center [308, 193] width 11 height 12
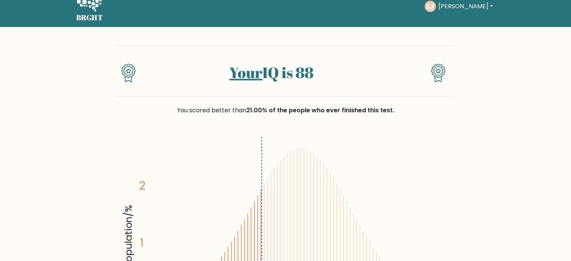
scroll to position [0, 0]
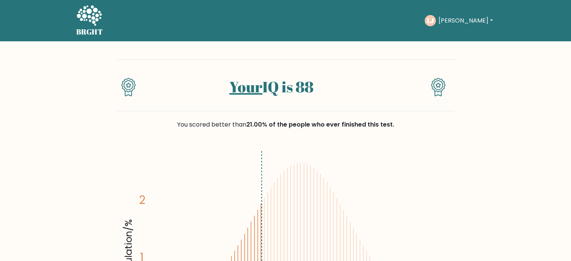
click at [263, 138] on div "You scored better than 21.00% of the people who ever finished this test." at bounding box center [286, 129] width 338 height 36
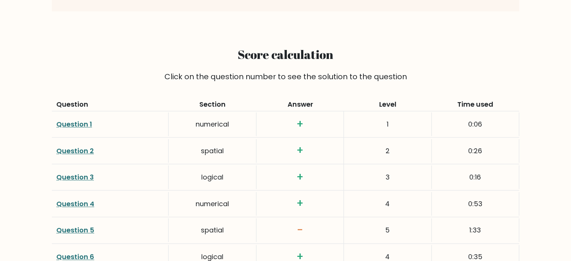
scroll to position [935, 0]
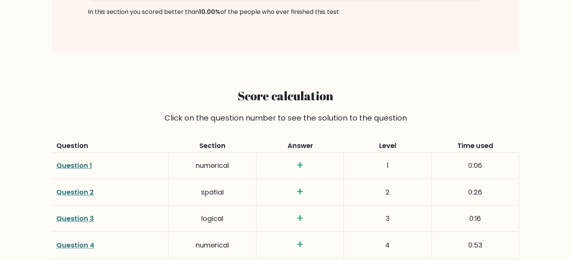
click at [440, 93] on h2 "Score calculation" at bounding box center [285, 96] width 458 height 14
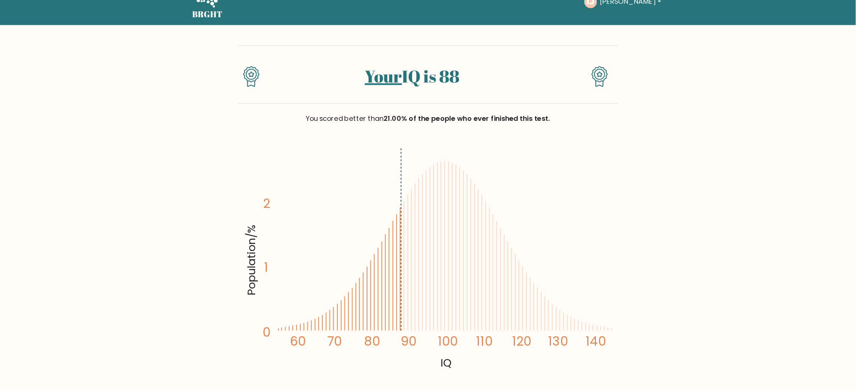
scroll to position [0, 0]
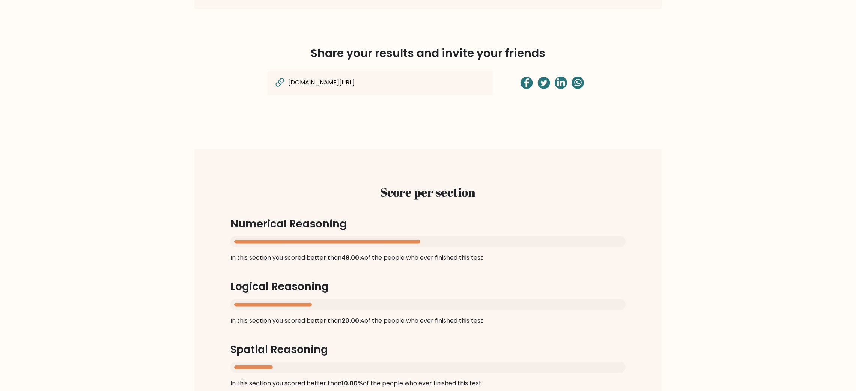
scroll to position [751, 0]
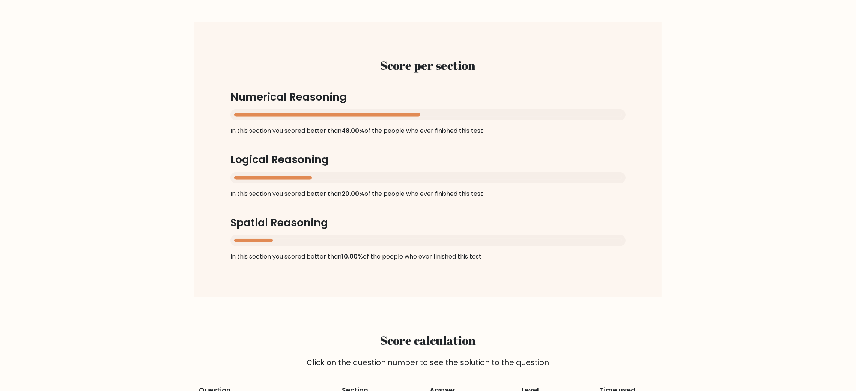
scroll to position [657, 0]
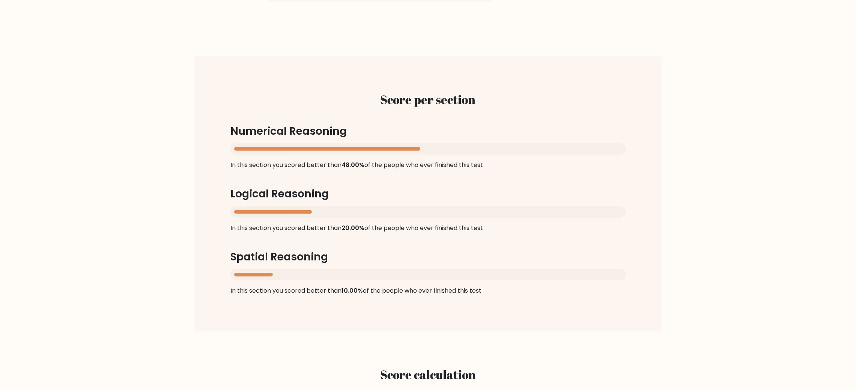
drag, startPoint x: 662, startPoint y: 119, endPoint x: 666, endPoint y: 117, distance: 4.7
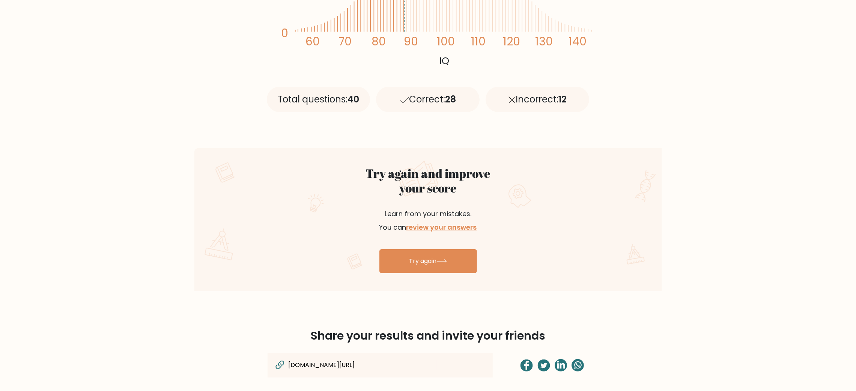
scroll to position [0, 0]
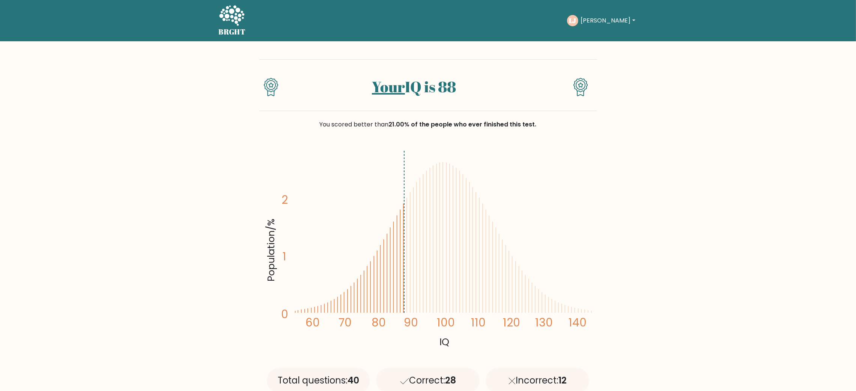
click at [571, 21] on button "[PERSON_NAME]" at bounding box center [607, 21] width 59 height 10
drag, startPoint x: 741, startPoint y: 177, endPoint x: 710, endPoint y: 172, distance: 31.9
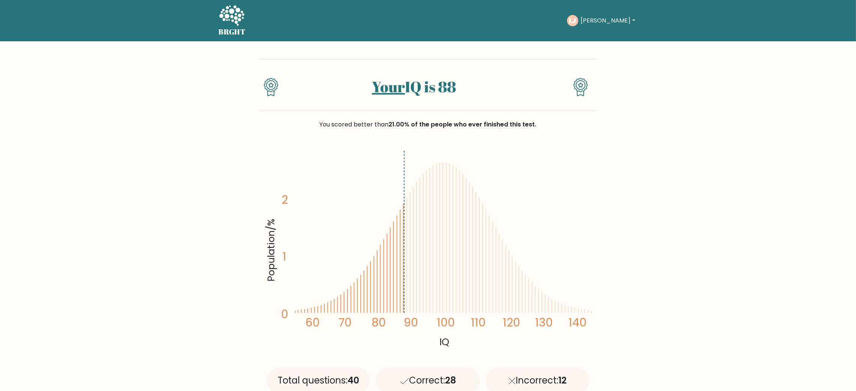
click at [571, 24] on button "[PERSON_NAME]" at bounding box center [607, 21] width 59 height 10
click at [571, 39] on link "Dashboard" at bounding box center [597, 36] width 59 height 12
